Goal: Task Accomplishment & Management: Use online tool/utility

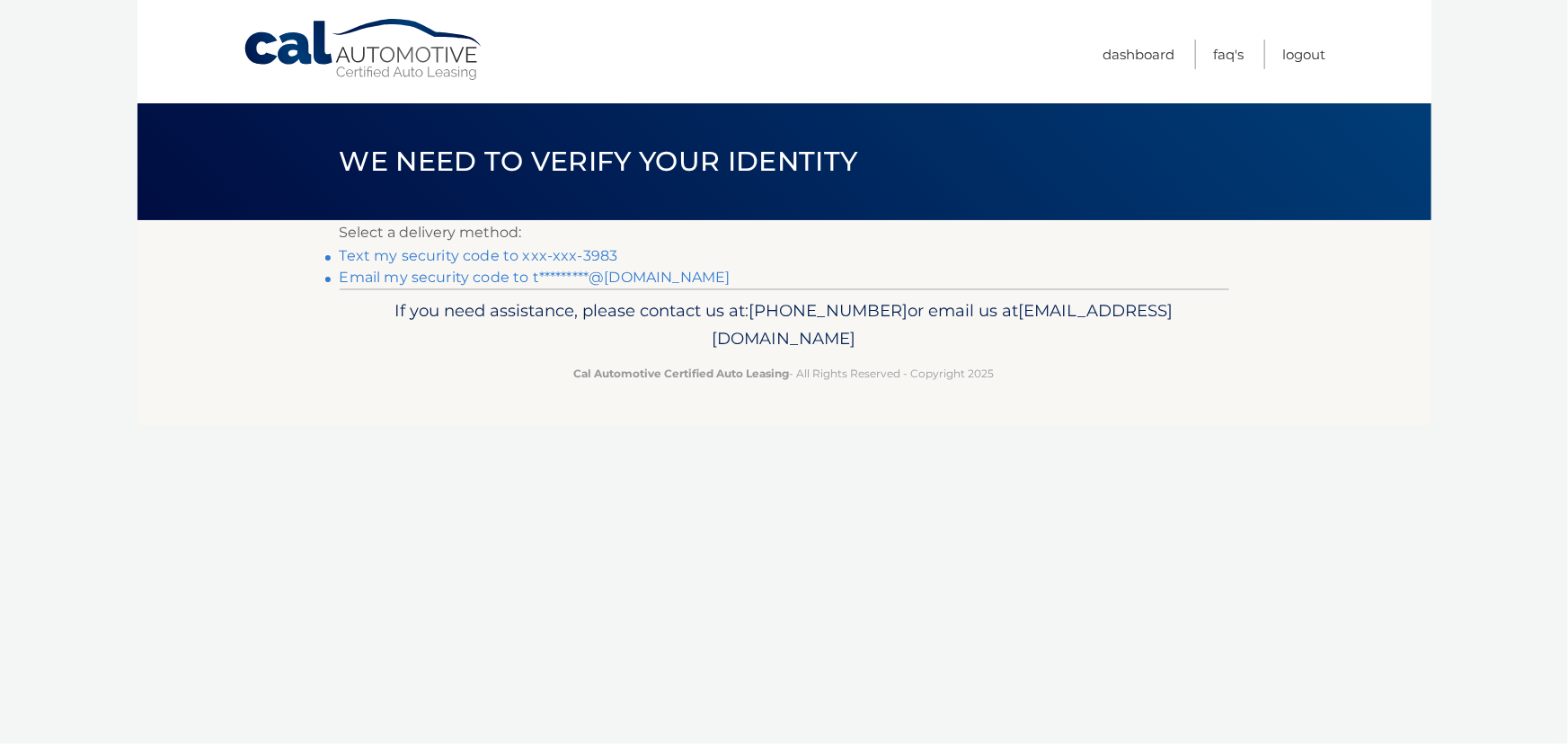
click at [524, 261] on link "Text my security code to xxx-xxx-3983" at bounding box center [479, 255] width 279 height 17
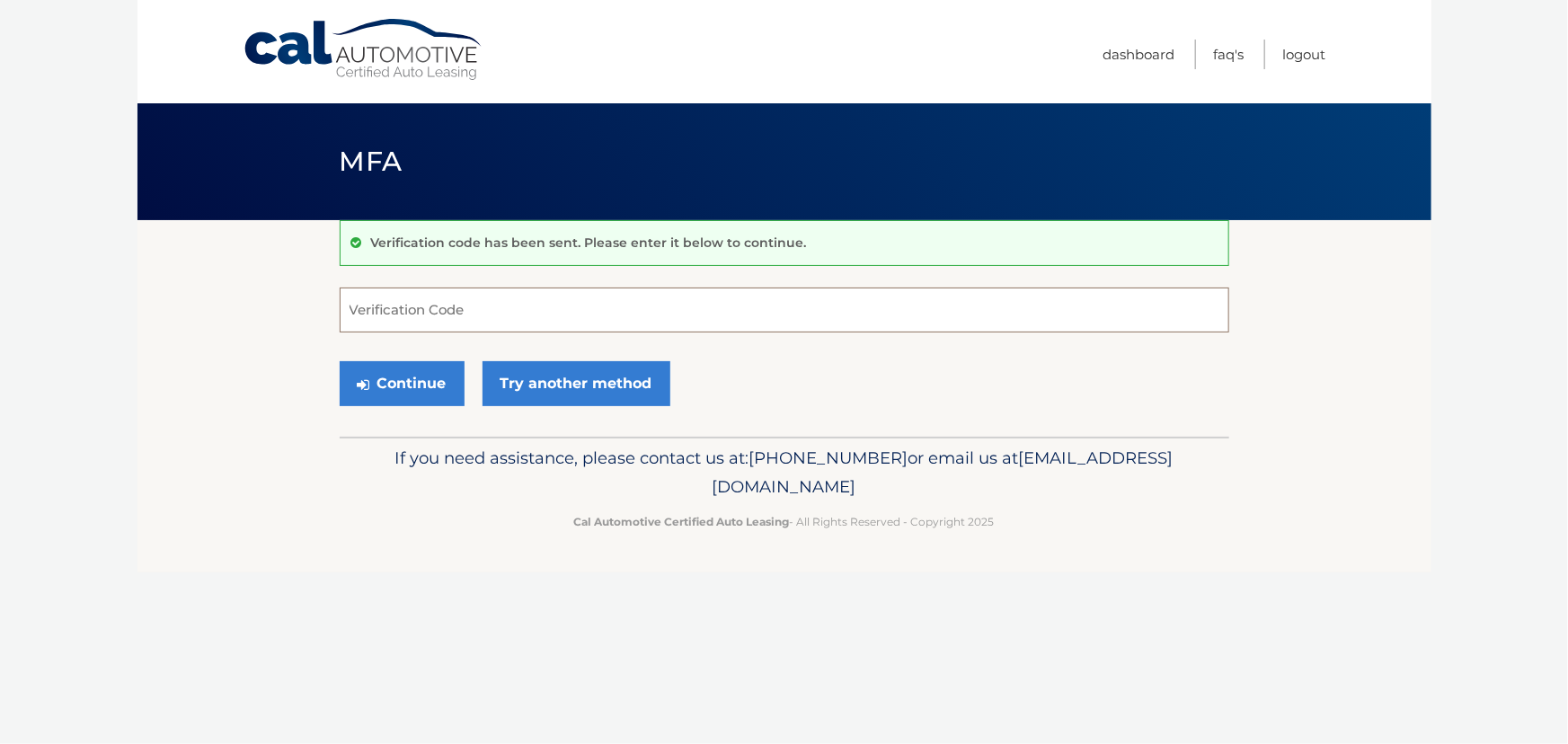
click at [556, 296] on input "Verification Code" at bounding box center [784, 310] width 890 height 45
type input "723275"
click at [428, 384] on button "Continue" at bounding box center [402, 383] width 125 height 45
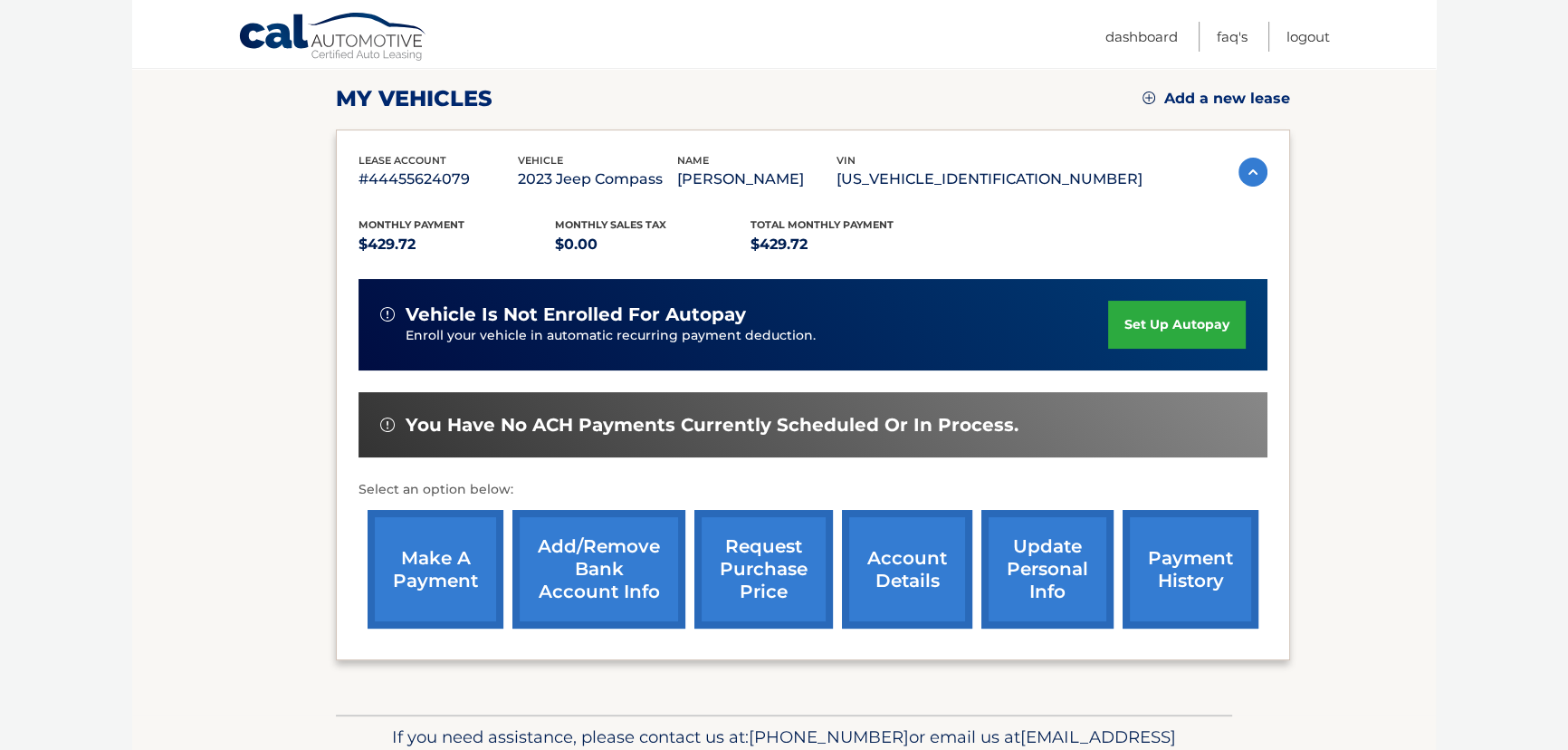
scroll to position [246, 0]
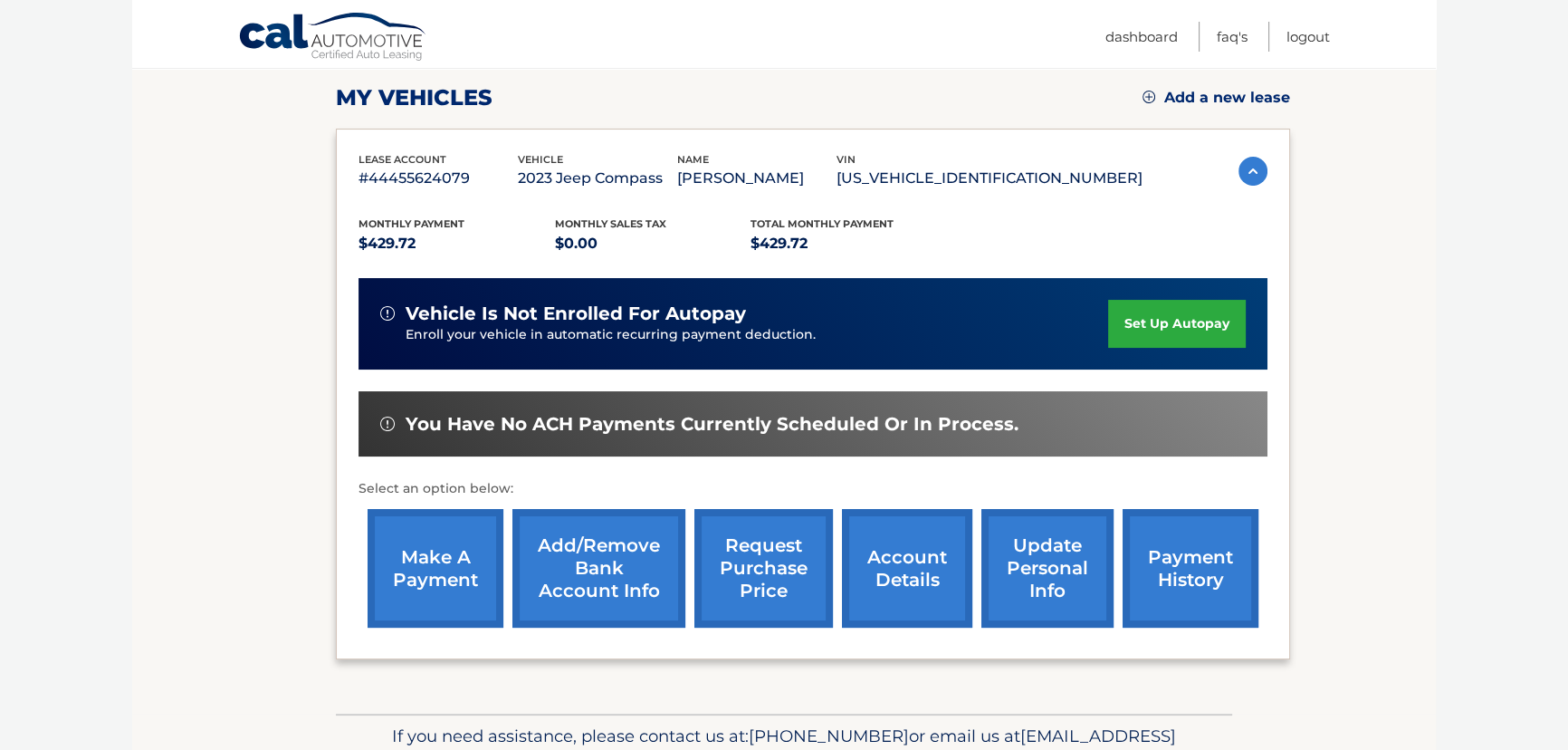
click at [403, 585] on link "make a payment" at bounding box center [435, 569] width 136 height 118
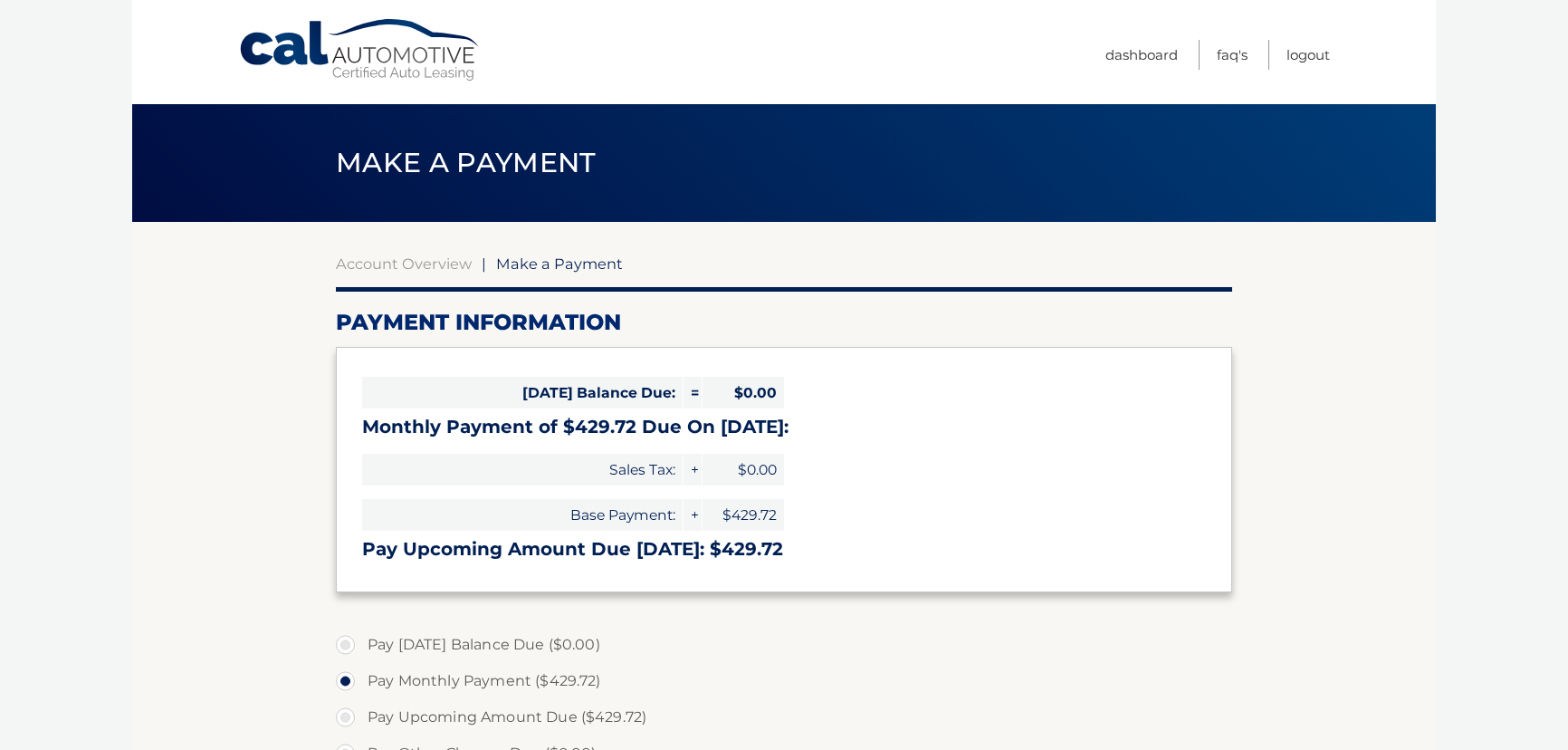
select select "ZmZlNDA1MTAtYmZkMC00OWJlLWI4YTUtNTExMWNjNDdhMWE0"
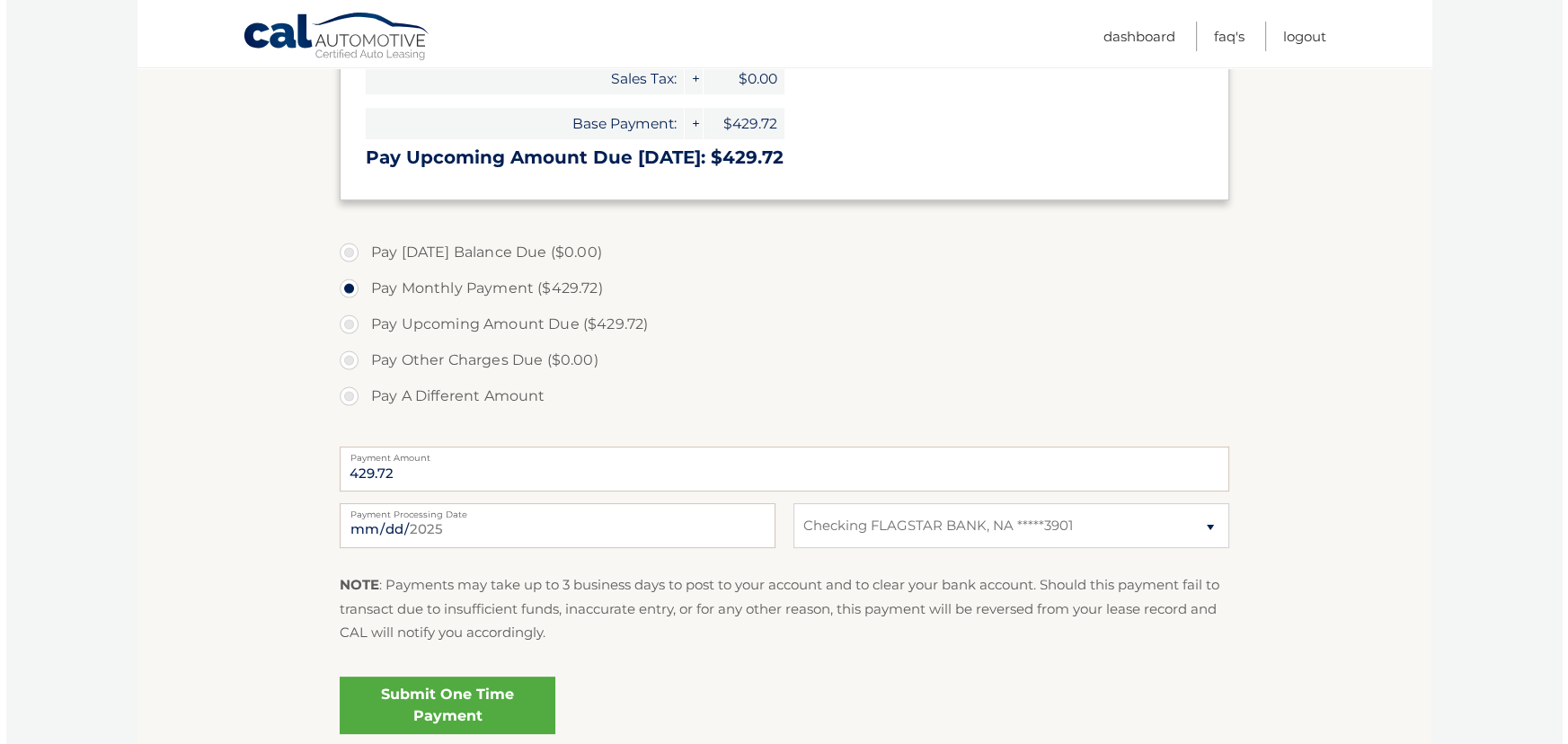
scroll to position [489, 0]
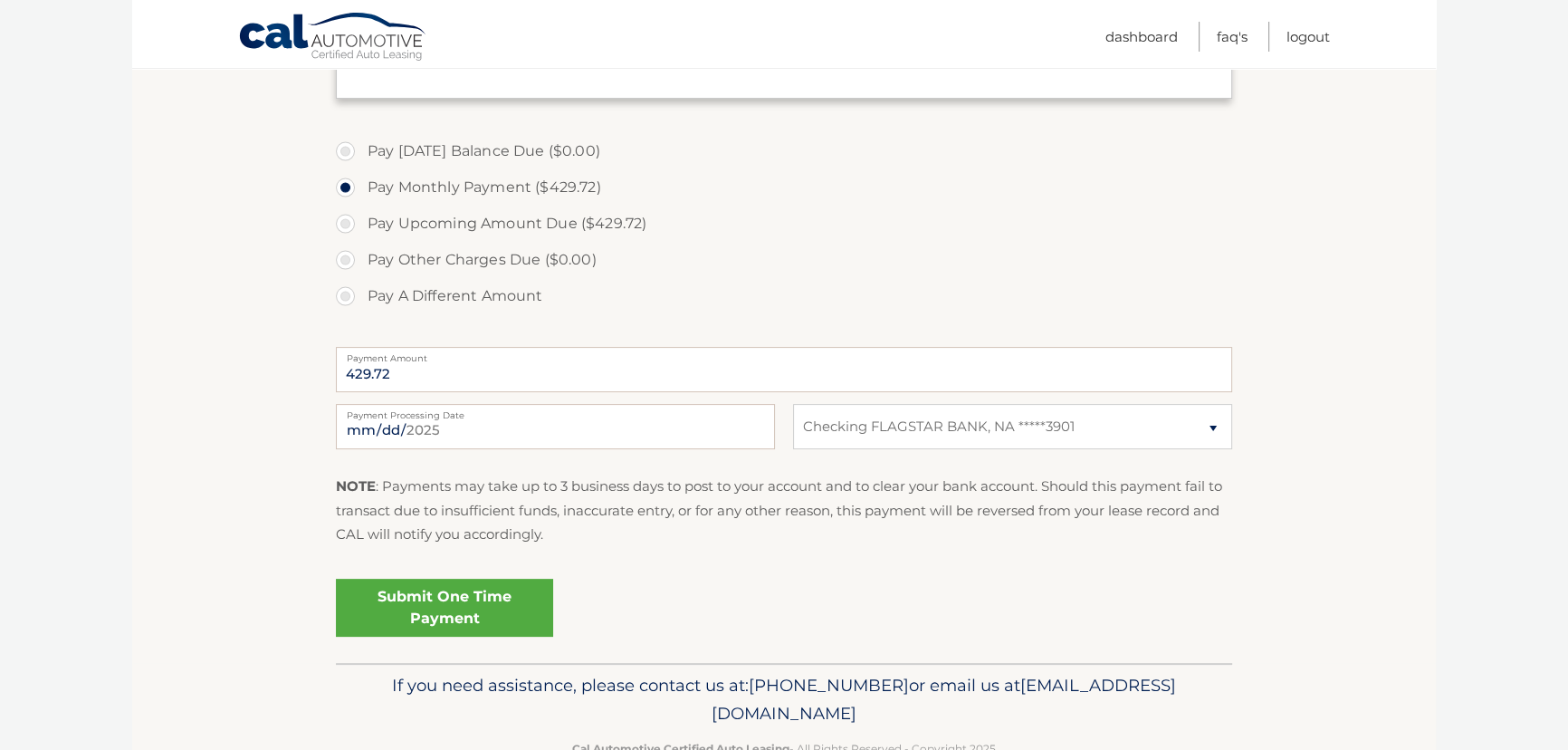
click at [455, 591] on link "Submit One Time Payment" at bounding box center [443, 608] width 217 height 58
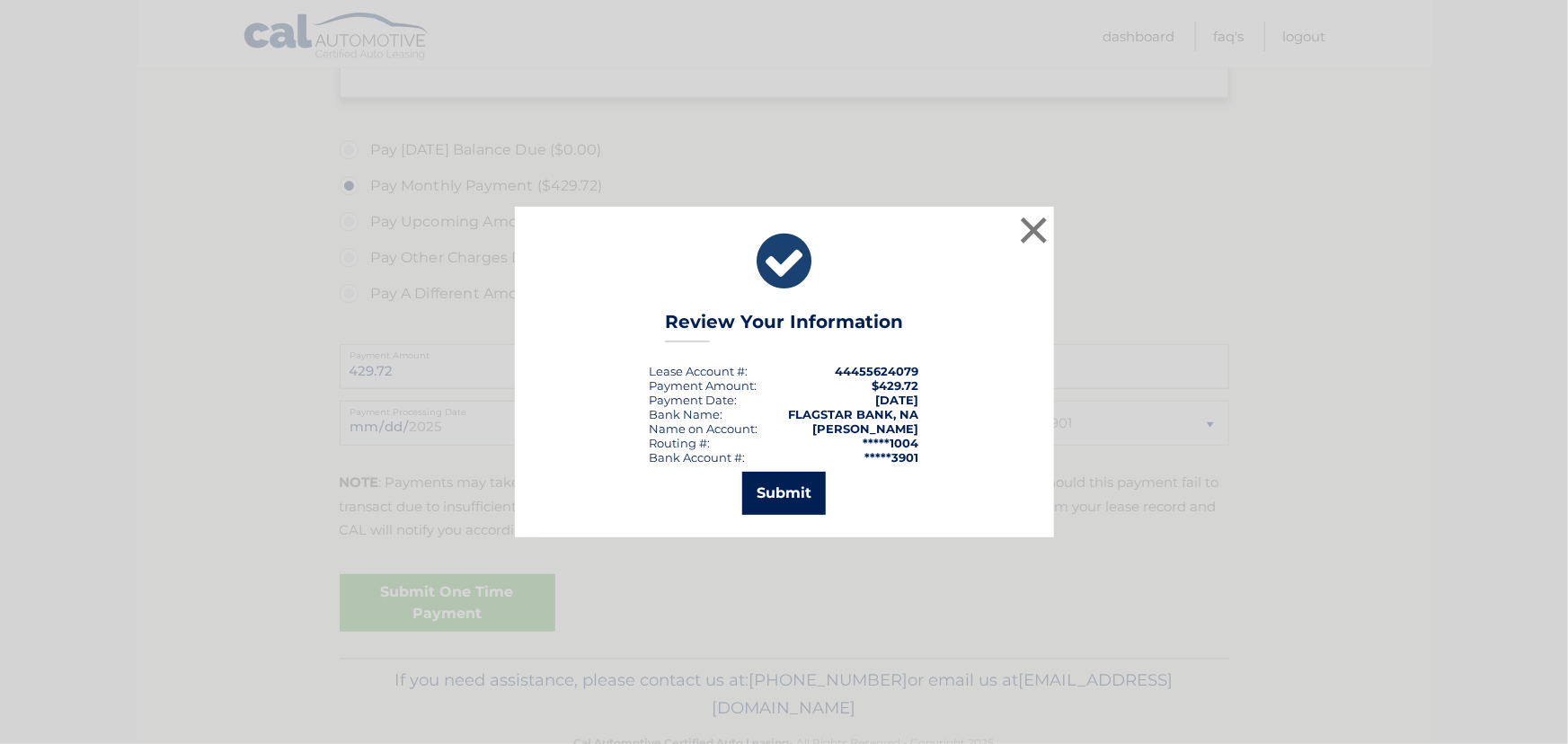
drag, startPoint x: 788, startPoint y: 483, endPoint x: 798, endPoint y: 484, distance: 10.0
click at [790, 483] on button "Submit" at bounding box center [784, 493] width 84 height 43
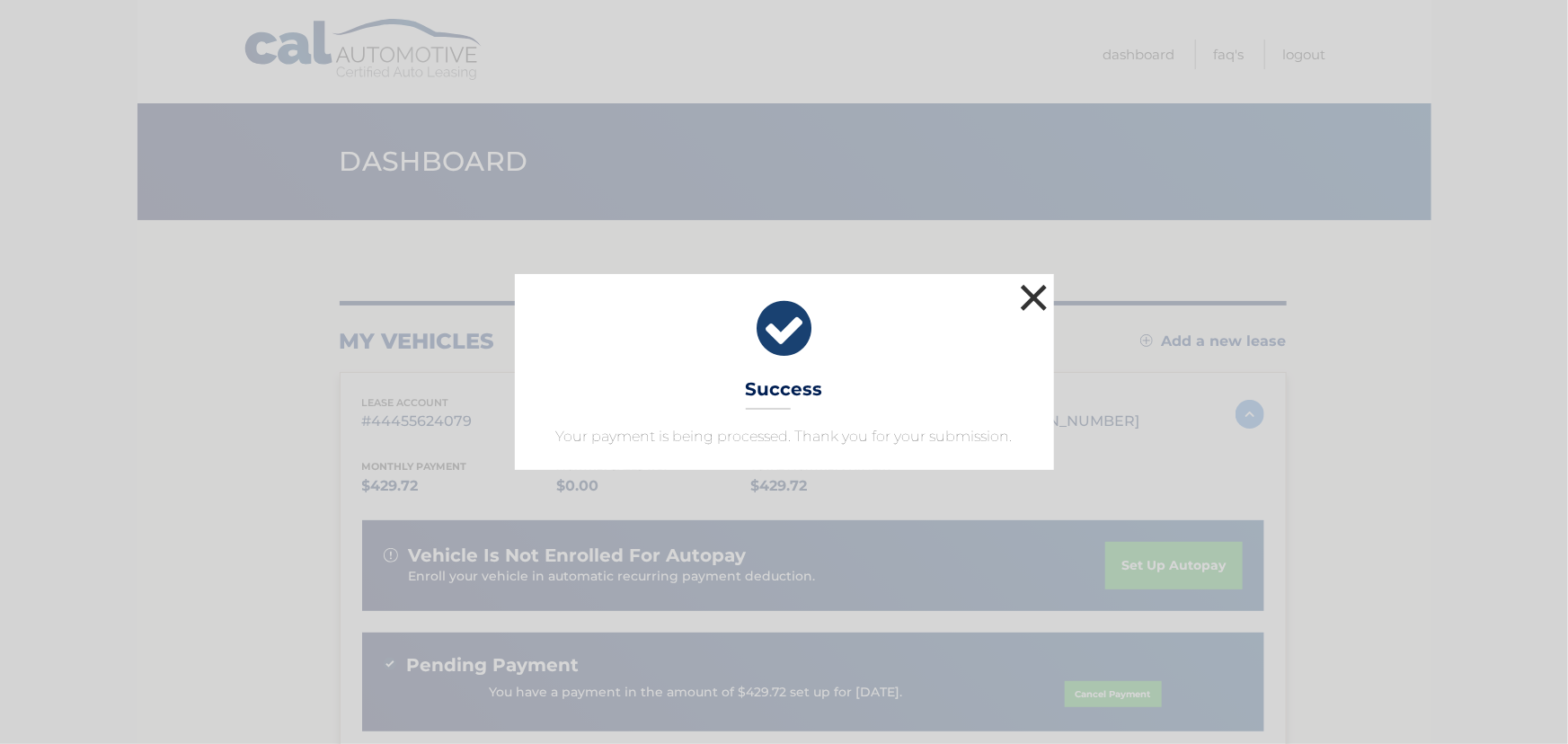
click at [1041, 308] on button "×" at bounding box center [1034, 297] width 36 height 36
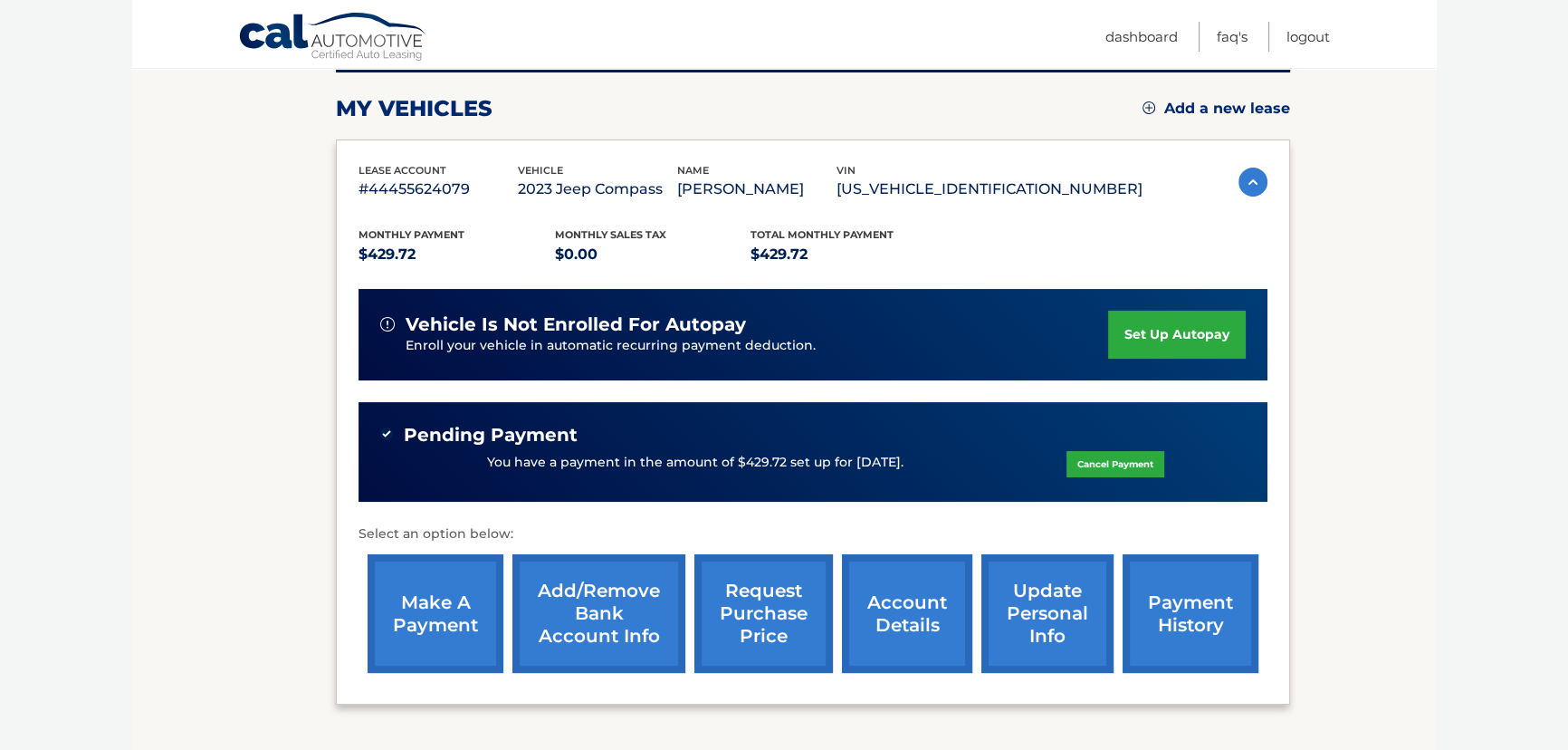
scroll to position [246, 0]
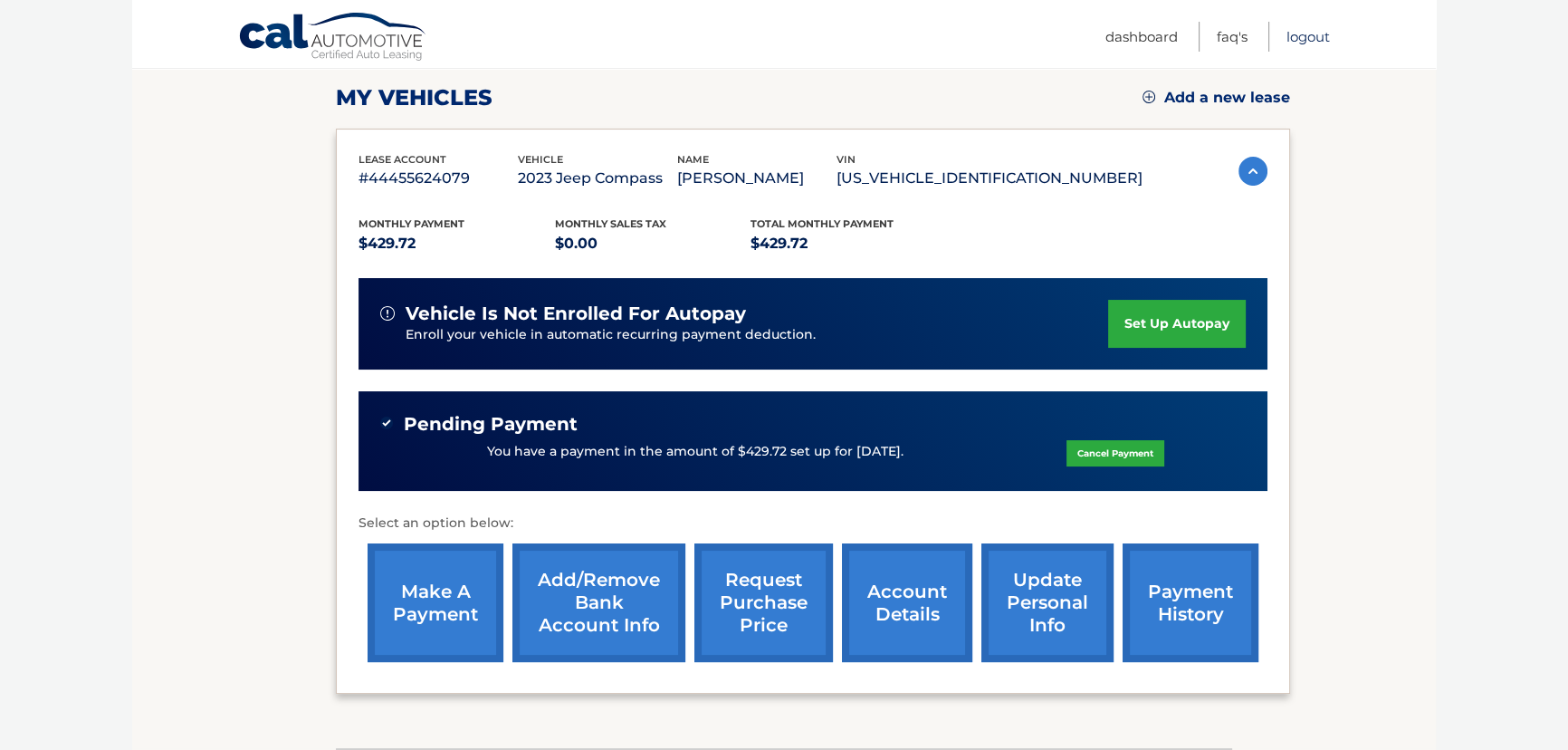
click at [1298, 35] on link "Logout" at bounding box center [1308, 37] width 43 height 30
